Goal: Task Accomplishment & Management: Manage account settings

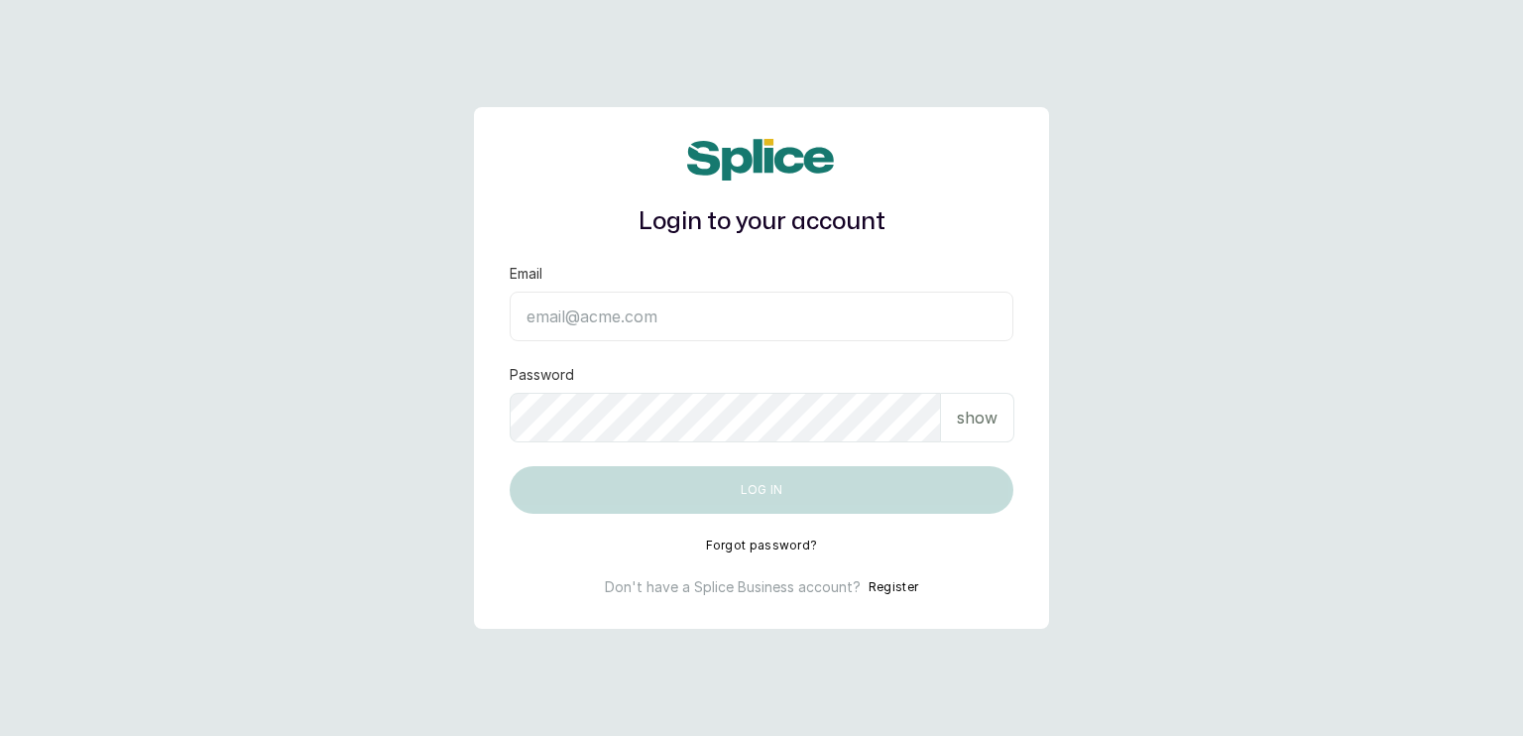
type input "sanctuarybywh@gmail.com"
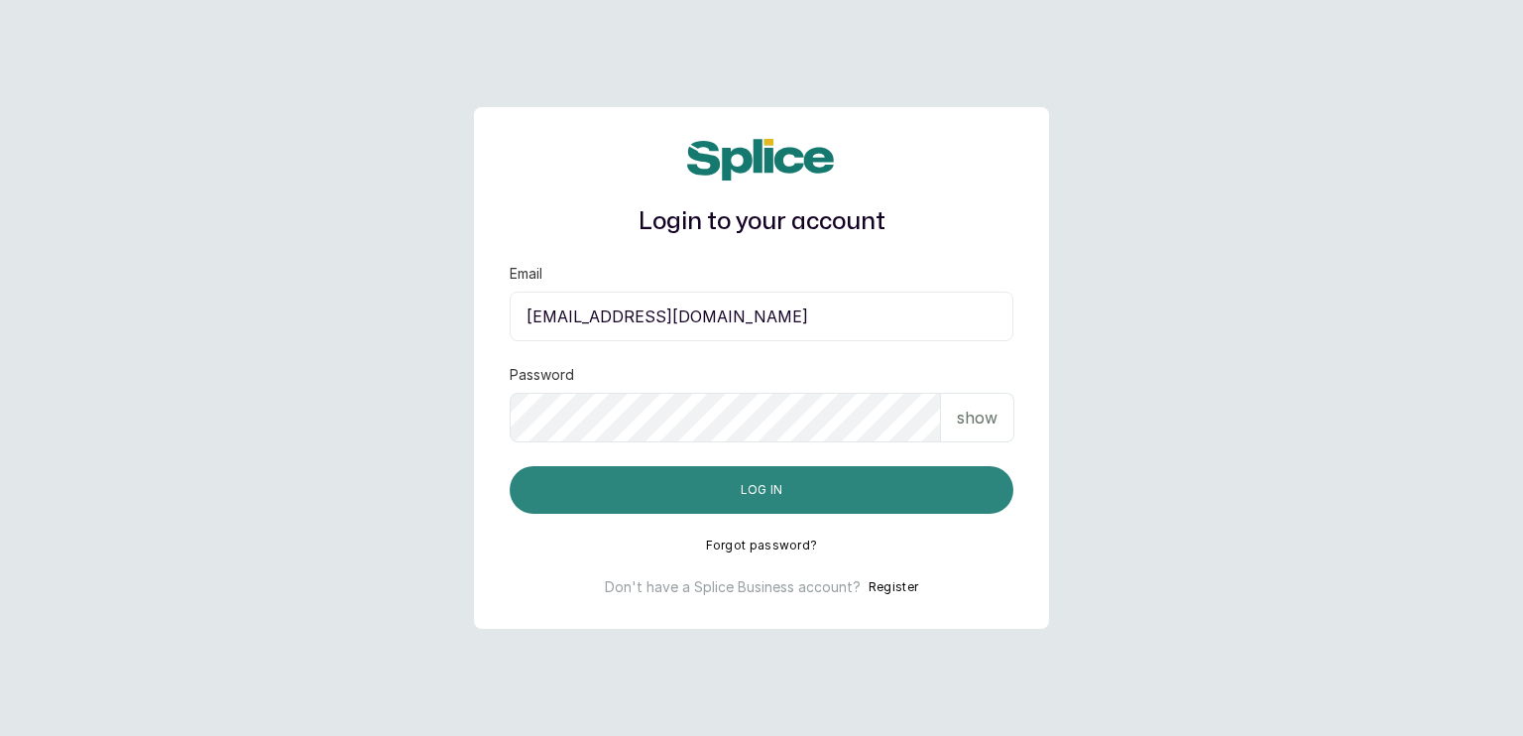
click at [775, 491] on button "Log in" at bounding box center [762, 490] width 504 height 48
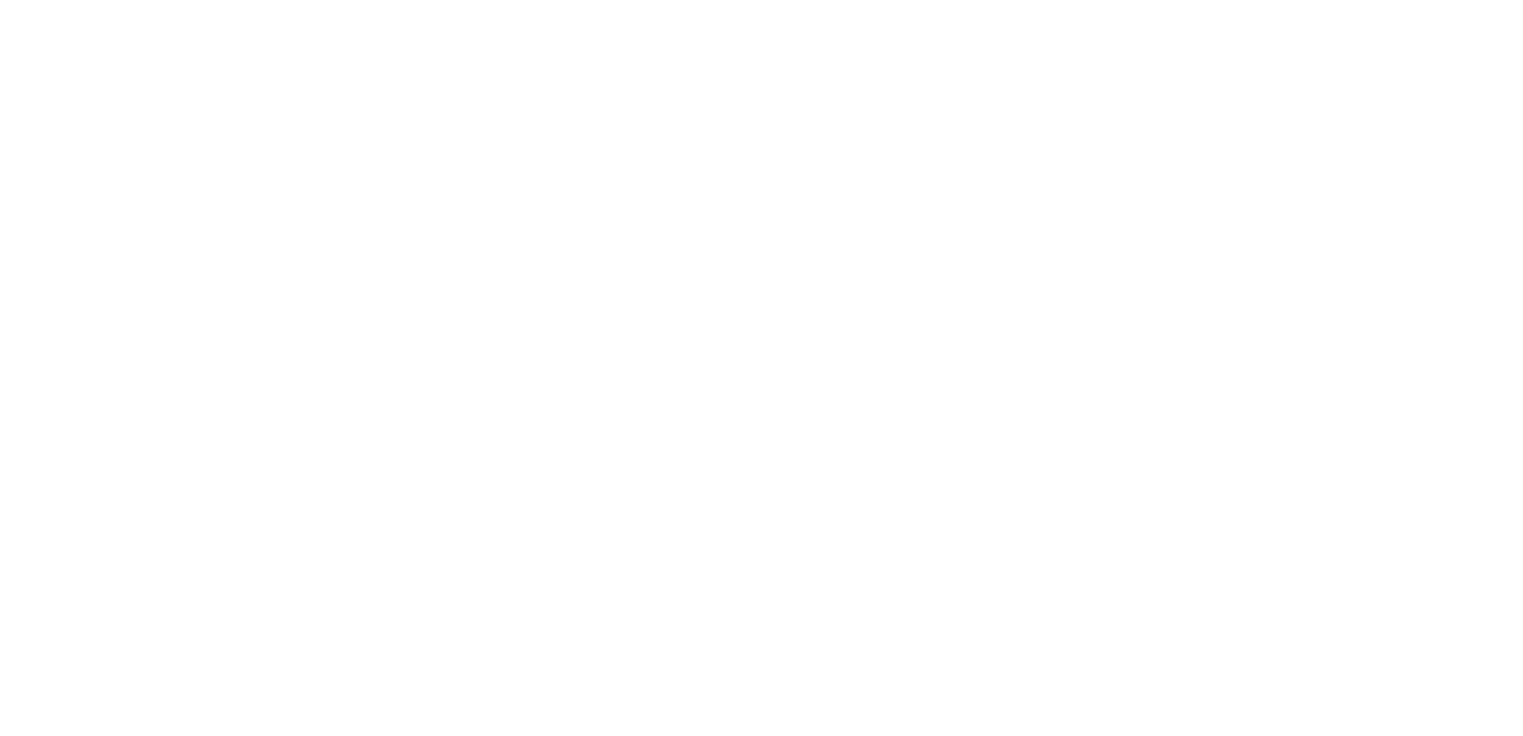
click at [776, 0] on html at bounding box center [761, 0] width 1523 height 0
